Goal: Task Accomplishment & Management: Manage account settings

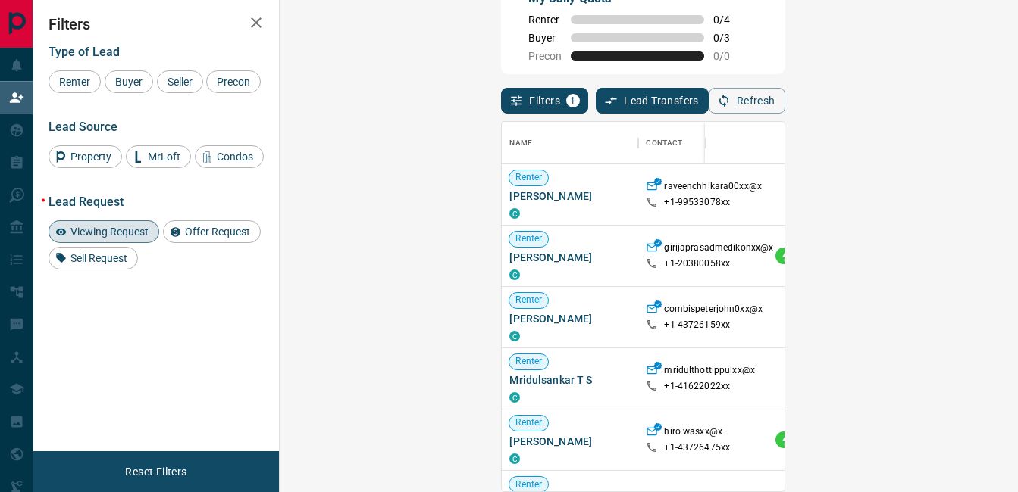
scroll to position [358, 694]
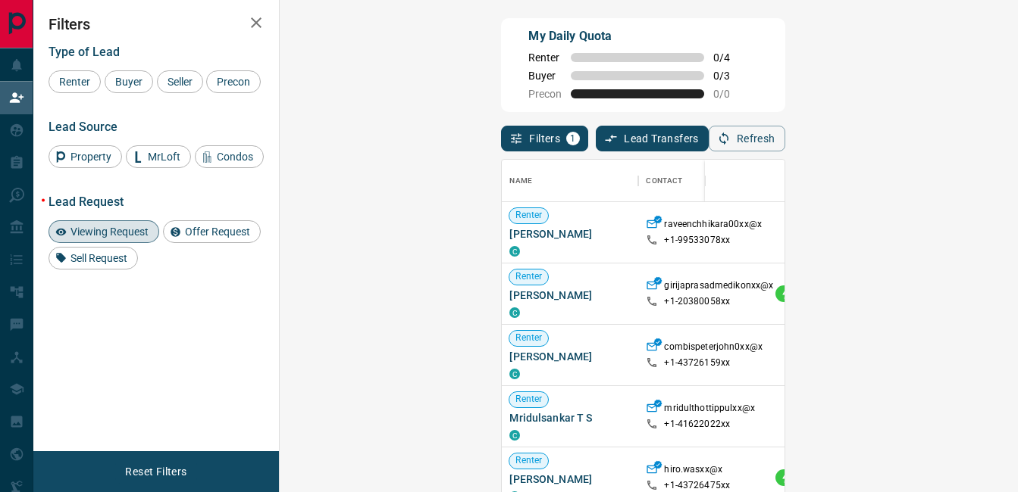
scroll to position [358, 694]
click at [140, 231] on span "Viewing Request" at bounding box center [109, 232] width 89 height 12
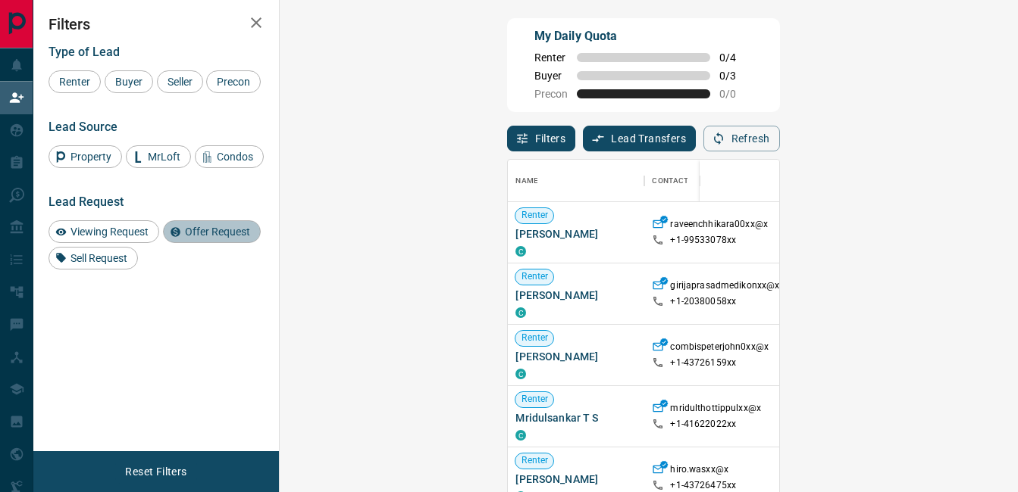
click at [217, 228] on span "Offer Request" at bounding box center [218, 232] width 76 height 12
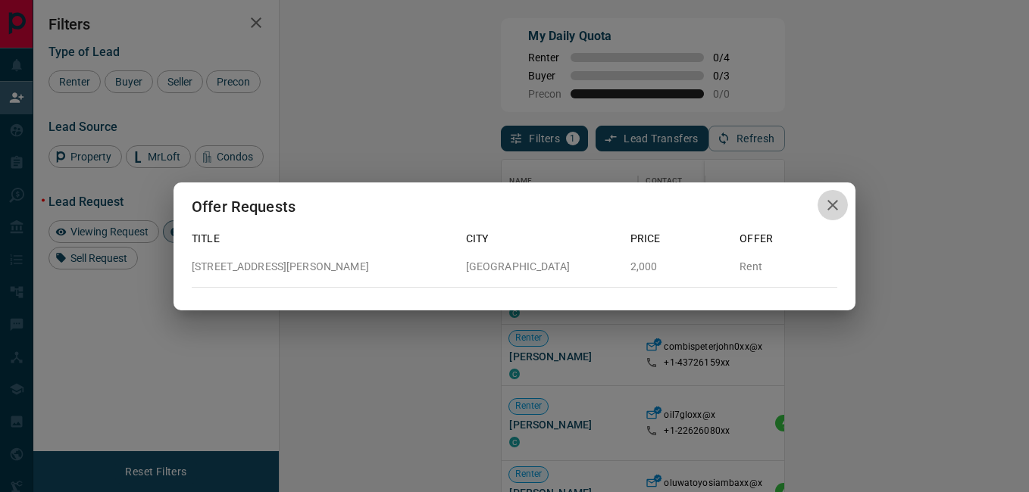
click at [833, 205] on icon "button" at bounding box center [832, 205] width 11 height 11
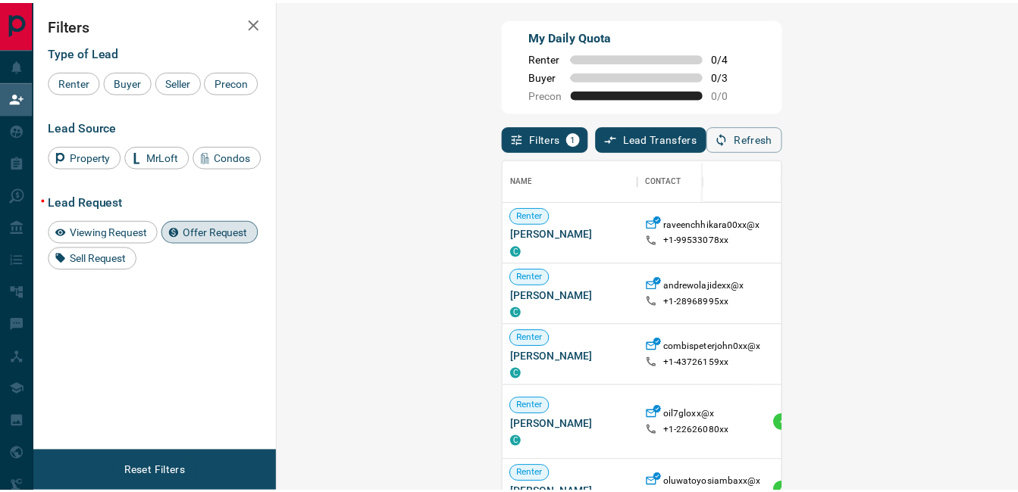
scroll to position [12, 12]
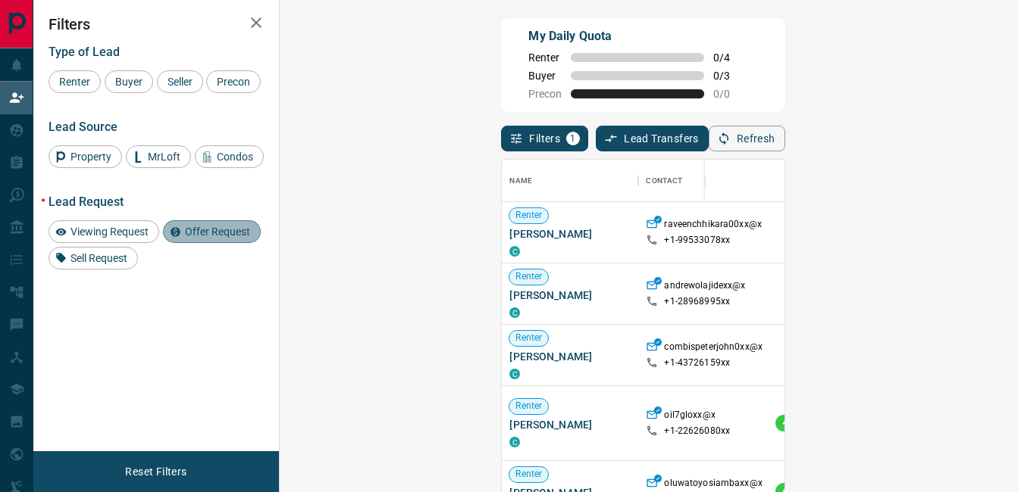
click at [224, 230] on span "Offer Request" at bounding box center [218, 232] width 76 height 12
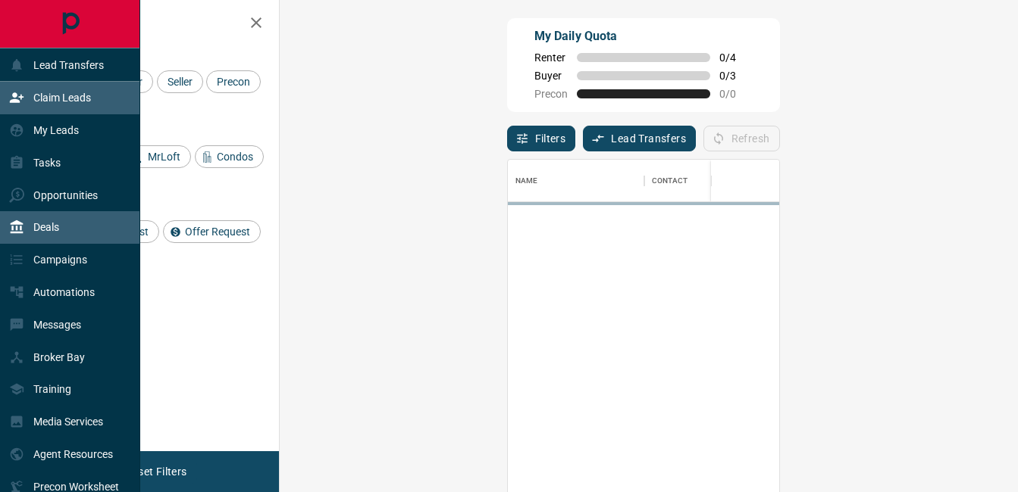
click at [45, 220] on div "Deals" at bounding box center [34, 227] width 50 height 25
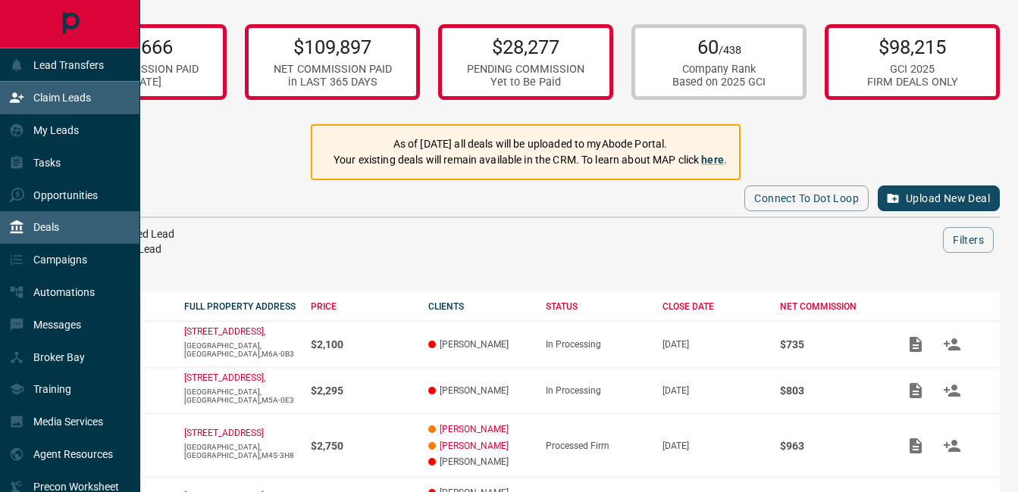
click at [27, 106] on div "Claim Leads" at bounding box center [50, 98] width 82 height 25
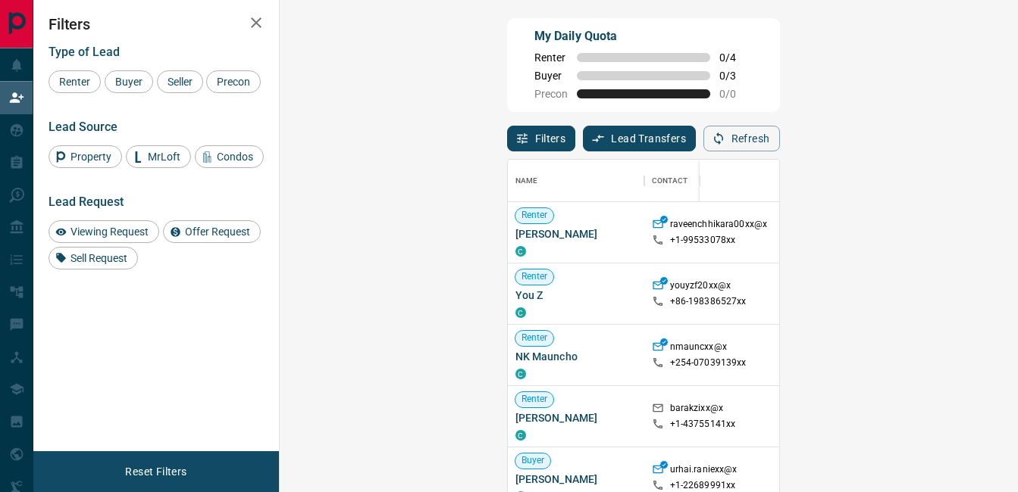
scroll to position [358, 694]
